Goal: Information Seeking & Learning: Learn about a topic

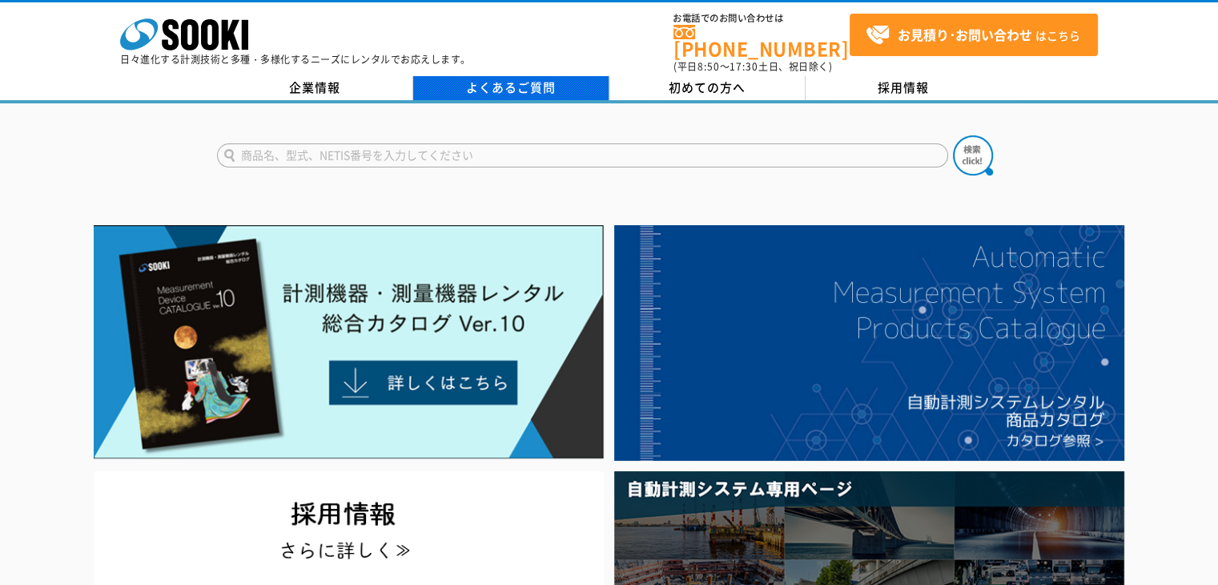
click at [487, 85] on link "よくあるご質問" at bounding box center [511, 88] width 196 height 24
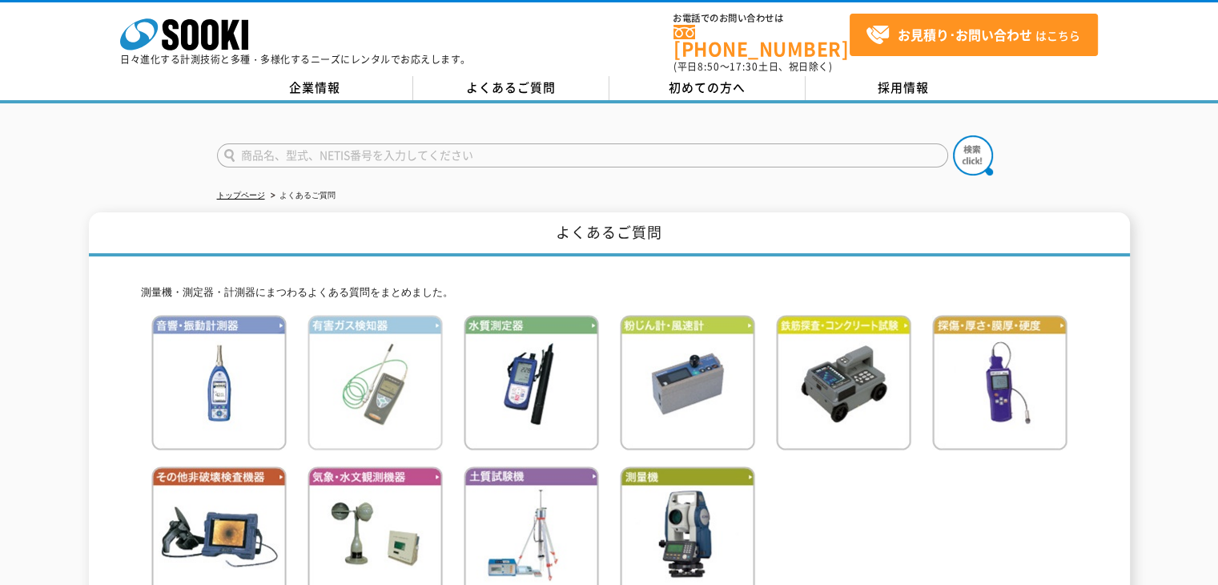
click at [355, 344] on img at bounding box center [375, 382] width 135 height 135
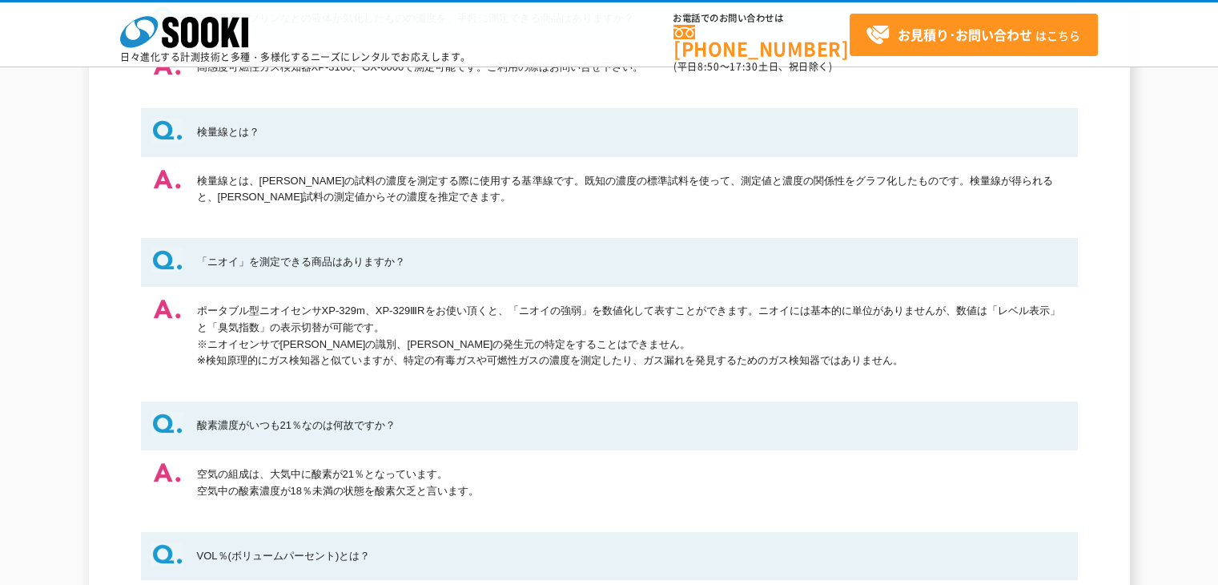
scroll to position [481, 0]
